Goal: Information Seeking & Learning: Check status

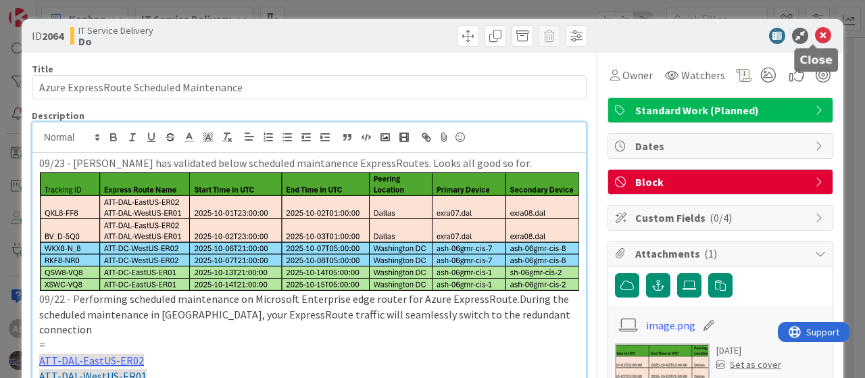
click at [815, 33] on icon at bounding box center [823, 36] width 16 height 16
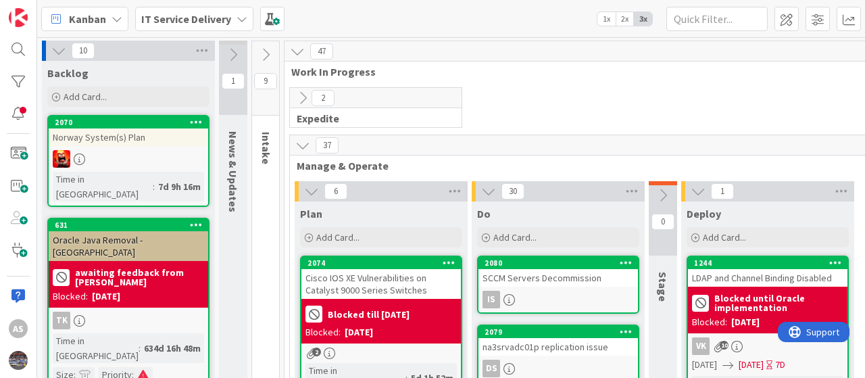
click at [239, 24] on div "IT Service Delivery" at bounding box center [194, 19] width 118 height 24
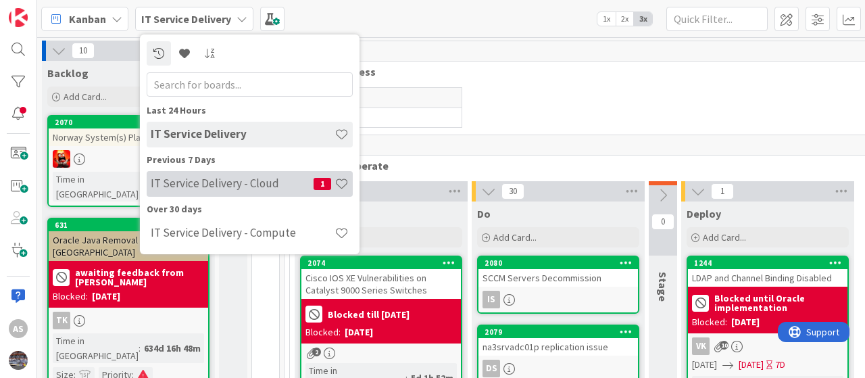
click at [206, 179] on h4 "IT Service Delivery - Cloud" at bounding box center [232, 183] width 163 height 14
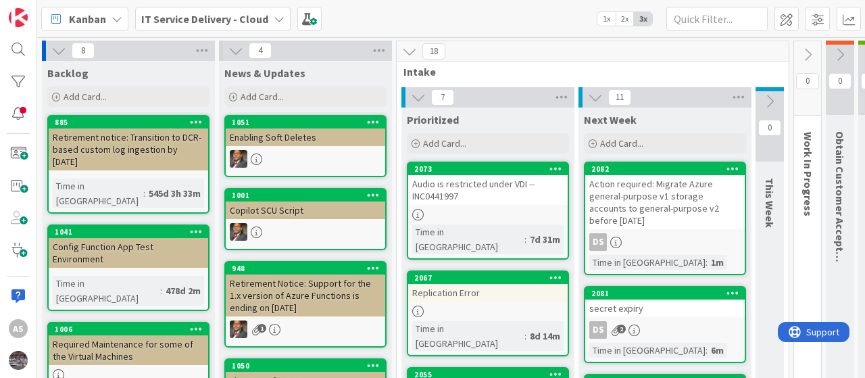
click at [280, 17] on icon at bounding box center [279, 19] width 11 height 11
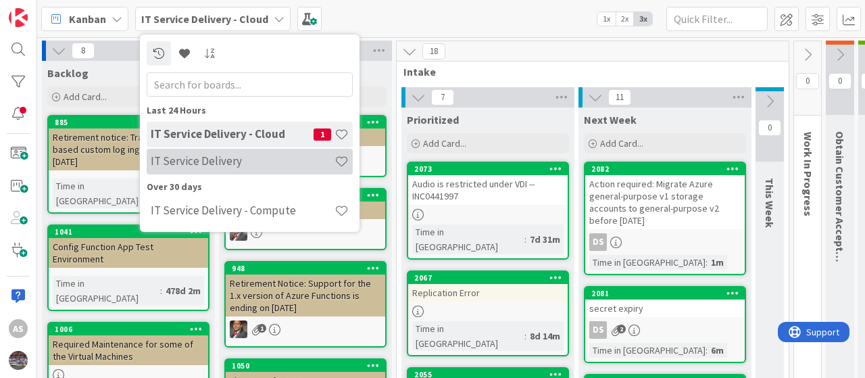
click at [220, 160] on h4 "IT Service Delivery" at bounding box center [243, 161] width 184 height 14
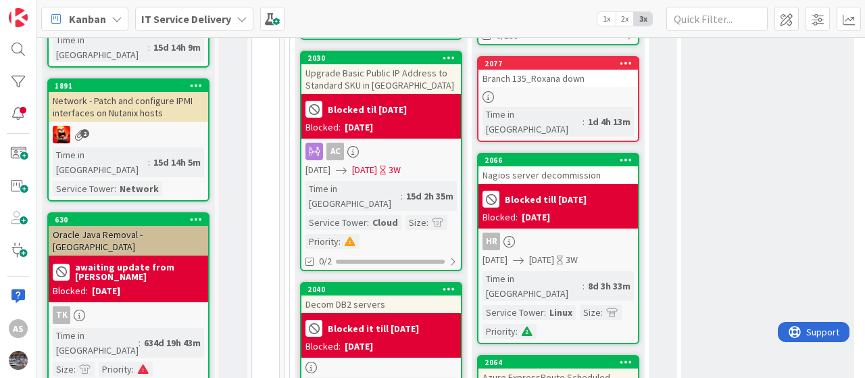
scroll to position [609, 0]
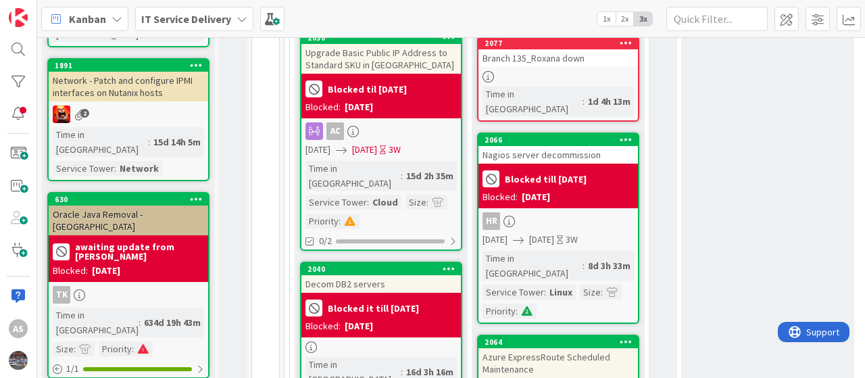
click at [527, 348] on div "Azure ExpressRoute Scheduled Maintenance" at bounding box center [559, 363] width 160 height 30
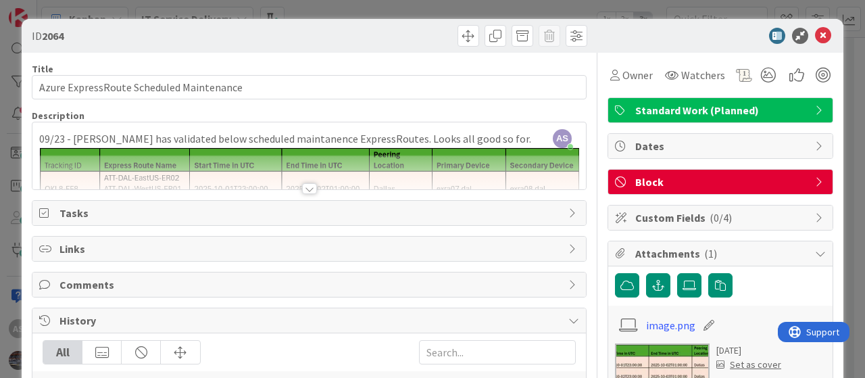
click at [302, 189] on div at bounding box center [309, 188] width 15 height 11
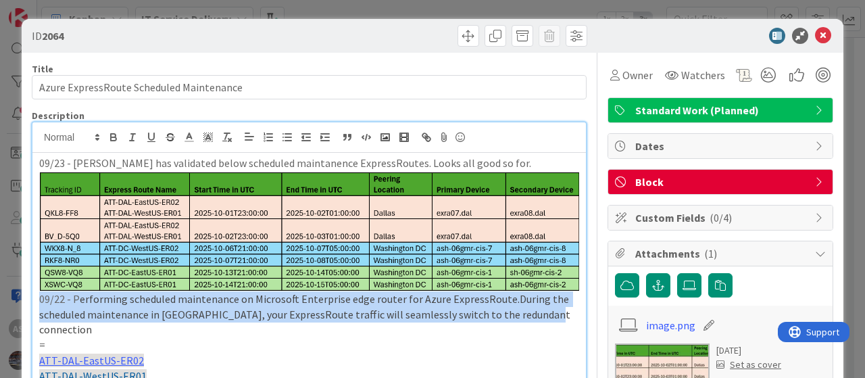
drag, startPoint x: 549, startPoint y: 314, endPoint x: 30, endPoint y: 295, distance: 519.0
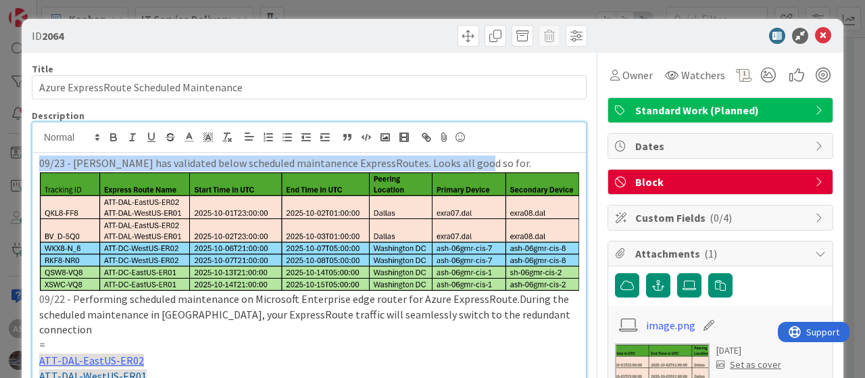
drag, startPoint x: 39, startPoint y: 158, endPoint x: 518, endPoint y: 152, distance: 478.7
click at [518, 153] on div "09/23 - [PERSON_NAME] has validated below scheduled maintanence ExpressRoutes. …" at bounding box center [309, 344] width 554 height 382
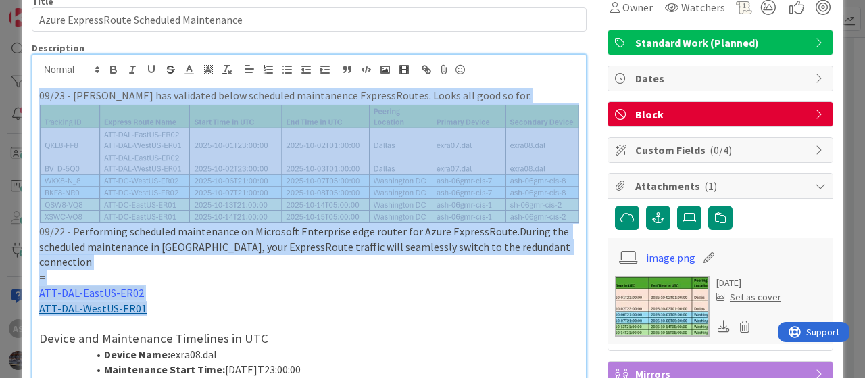
drag, startPoint x: 157, startPoint y: 295, endPoint x: 11, endPoint y: 91, distance: 251.6
click at [11, 91] on div "ID 2064 Title 40 / 128 Azure ExpressRoute Scheduled Maintenance Description AS …" at bounding box center [432, 189] width 865 height 378
click at [195, 301] on p "ATT-DAL-WestUS-ER01" at bounding box center [309, 309] width 540 height 16
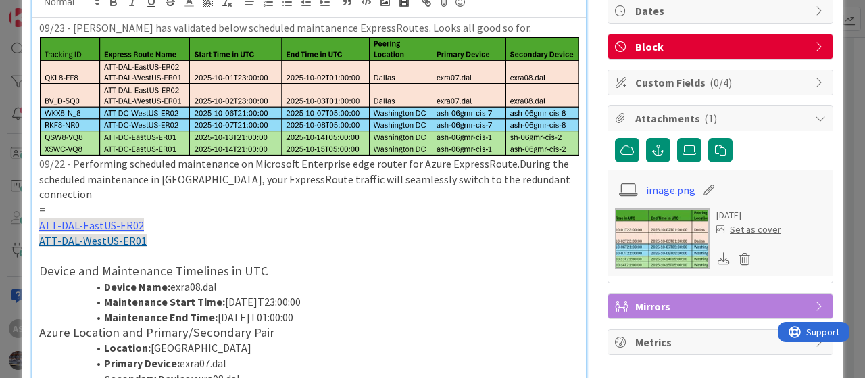
scroll to position [203, 0]
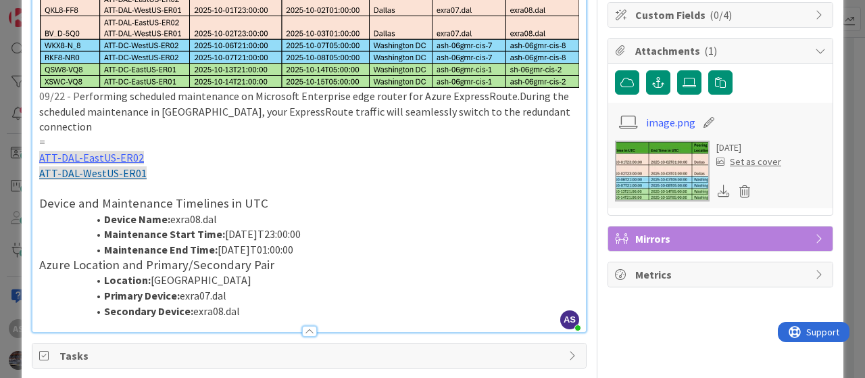
drag, startPoint x: 248, startPoint y: 297, endPoint x: 16, endPoint y: 133, distance: 283.8
click at [16, 133] on div "ID 2064 Title 40 / 128 Azure ExpressRoute Scheduled Maintenance Description AS …" at bounding box center [432, 189] width 865 height 378
click at [267, 181] on p at bounding box center [309, 189] width 540 height 16
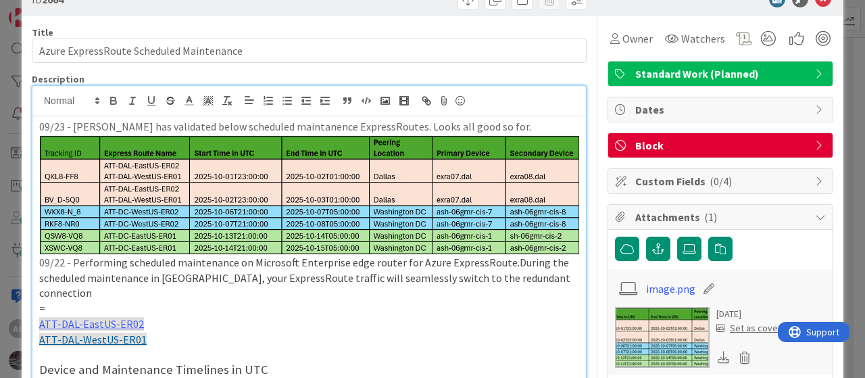
scroll to position [0, 0]
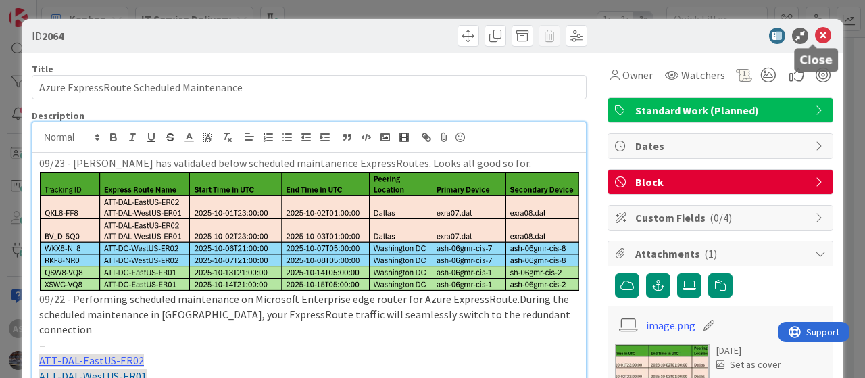
click at [817, 36] on icon at bounding box center [823, 36] width 16 height 16
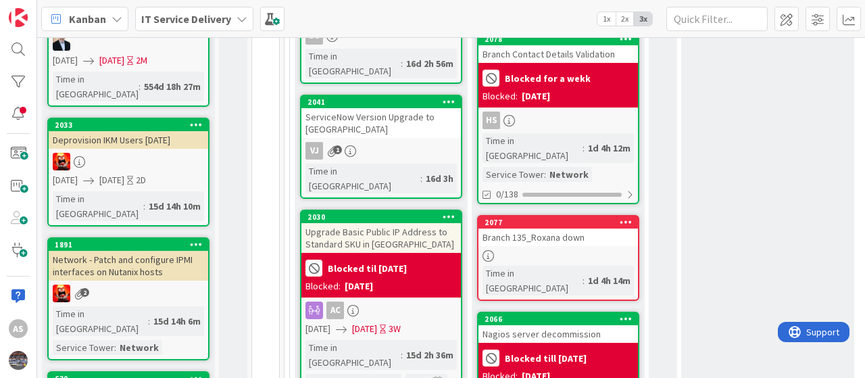
scroll to position [406, 0]
